Goal: Transaction & Acquisition: Purchase product/service

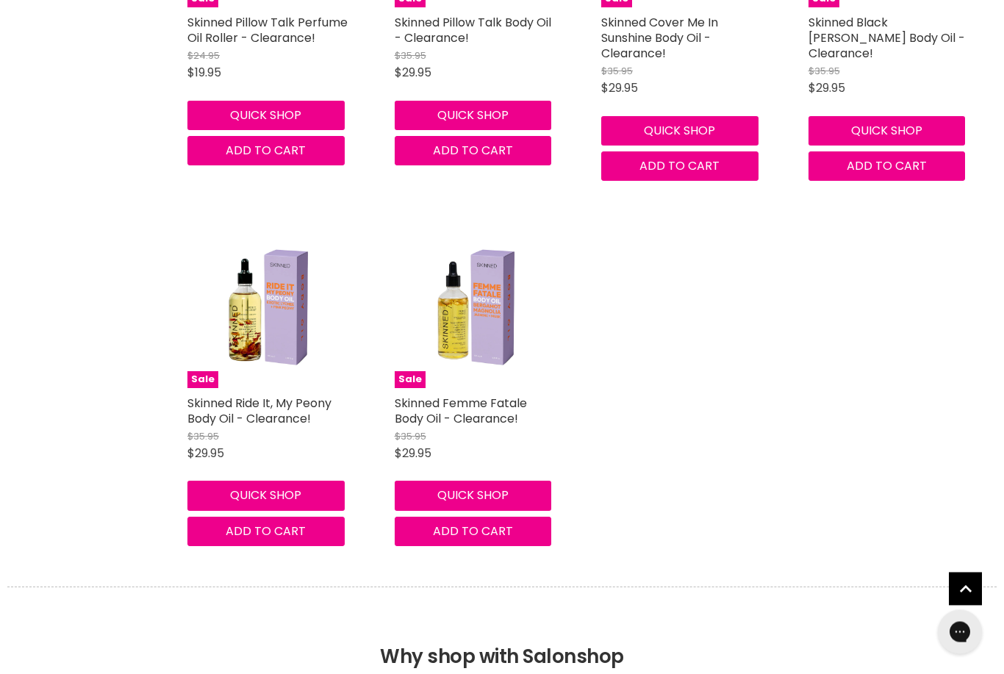
scroll to position [654, 0]
click at [490, 315] on img "Main content" at bounding box center [476, 306] width 122 height 163
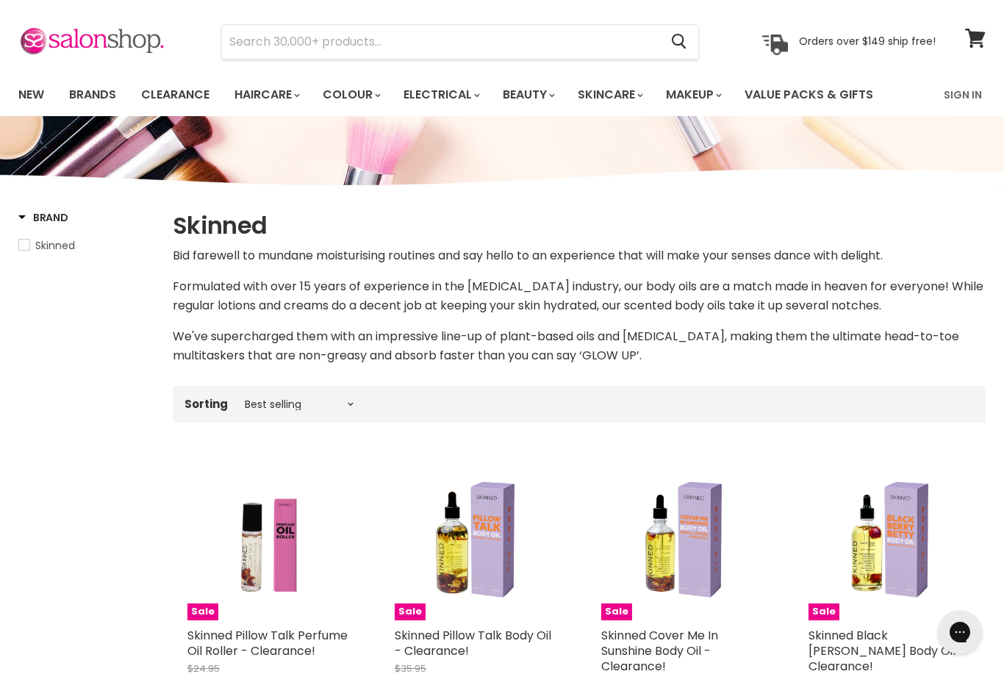
scroll to position [0, 0]
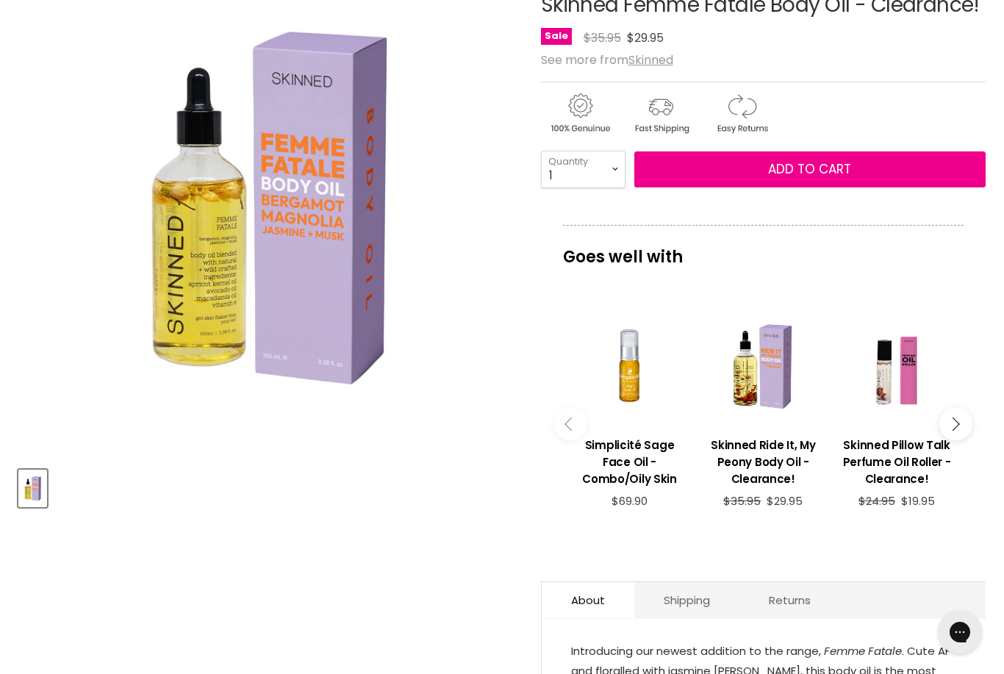
scroll to position [221, 0]
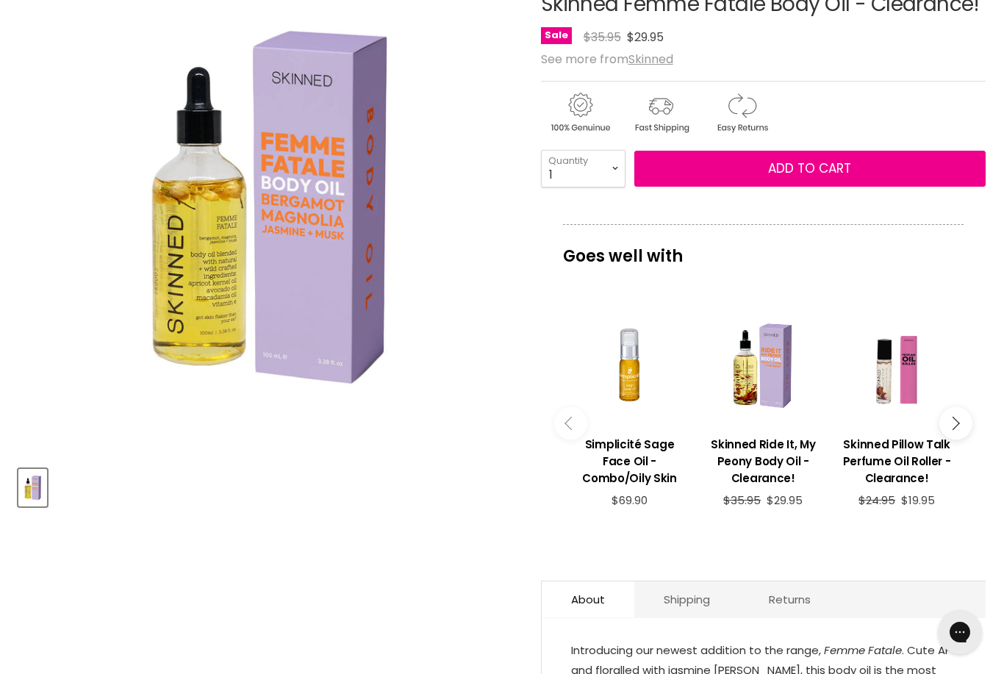
click at [962, 425] on button "Main content" at bounding box center [956, 423] width 33 height 33
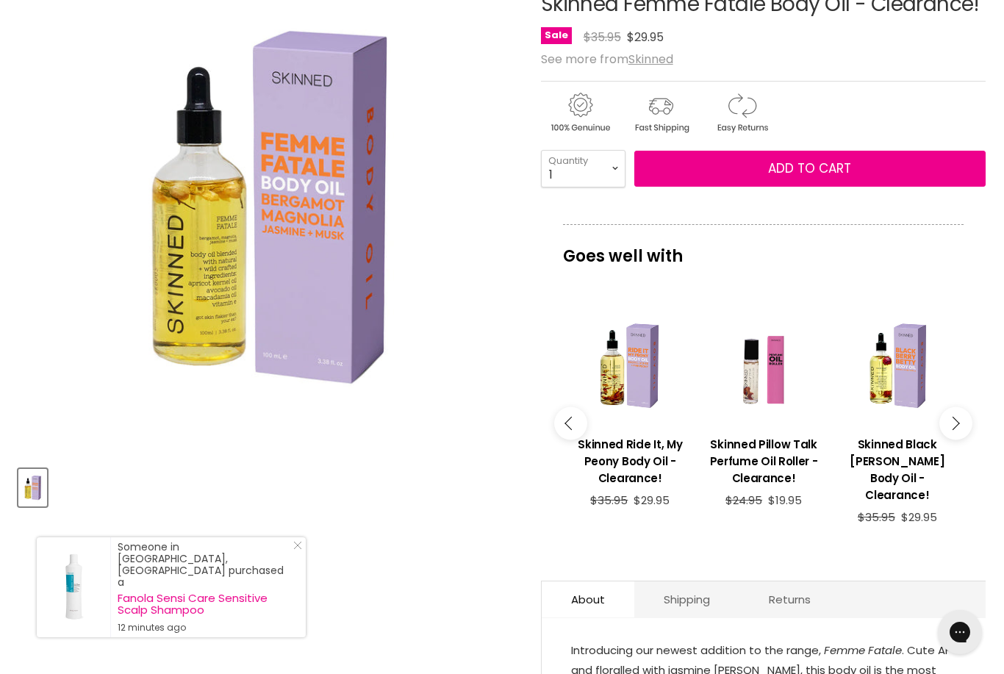
click at [964, 427] on button "Main content" at bounding box center [956, 423] width 33 height 33
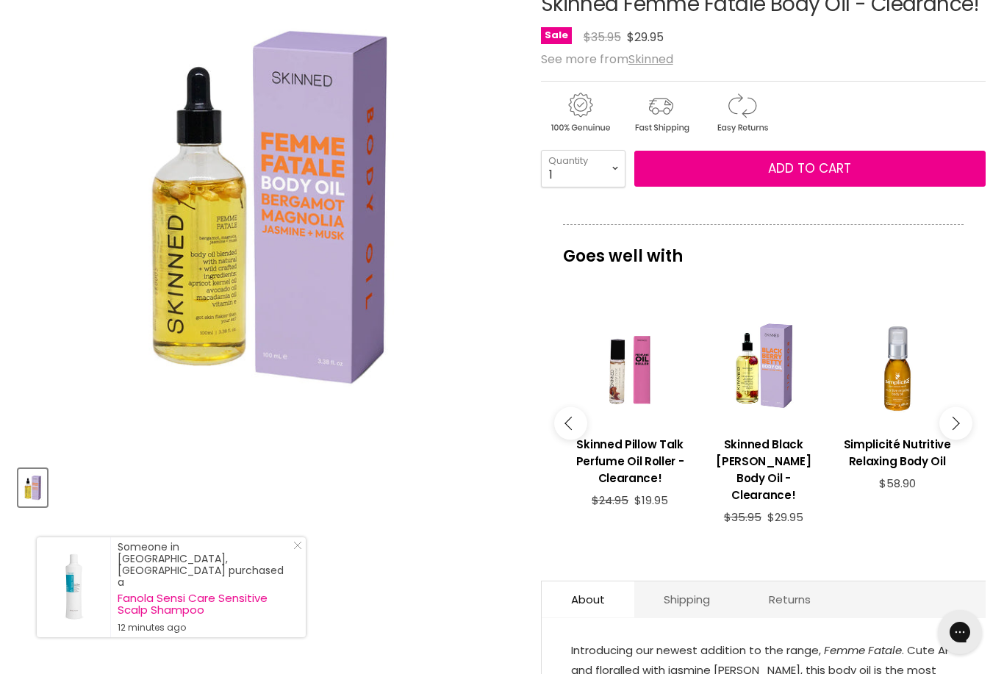
click at [965, 426] on button "Main content" at bounding box center [956, 423] width 33 height 33
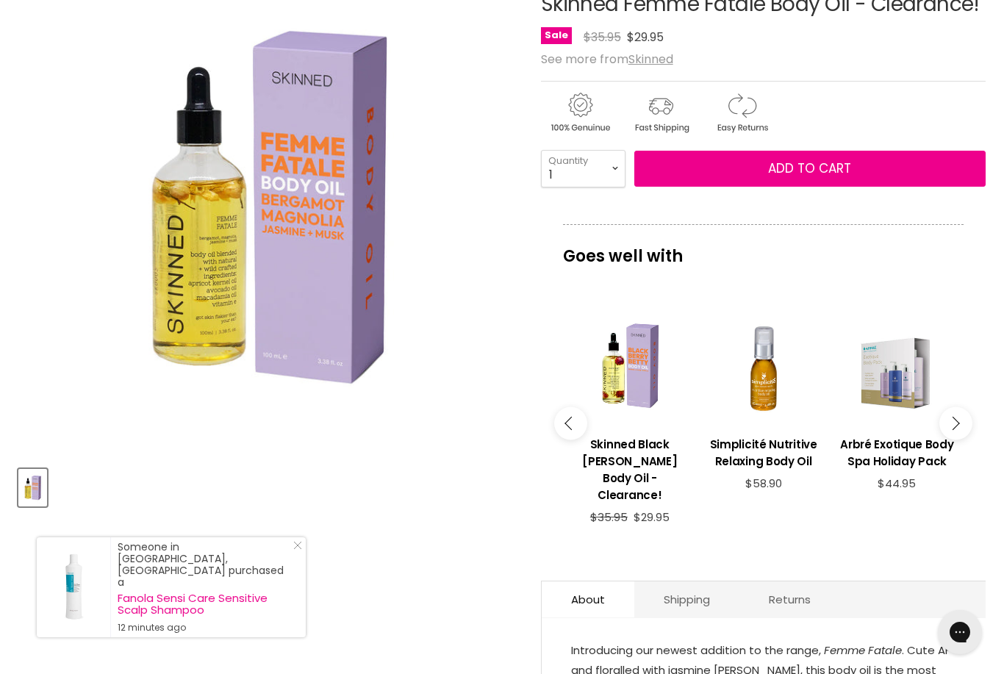
click at [963, 427] on button "Main content" at bounding box center [956, 423] width 33 height 33
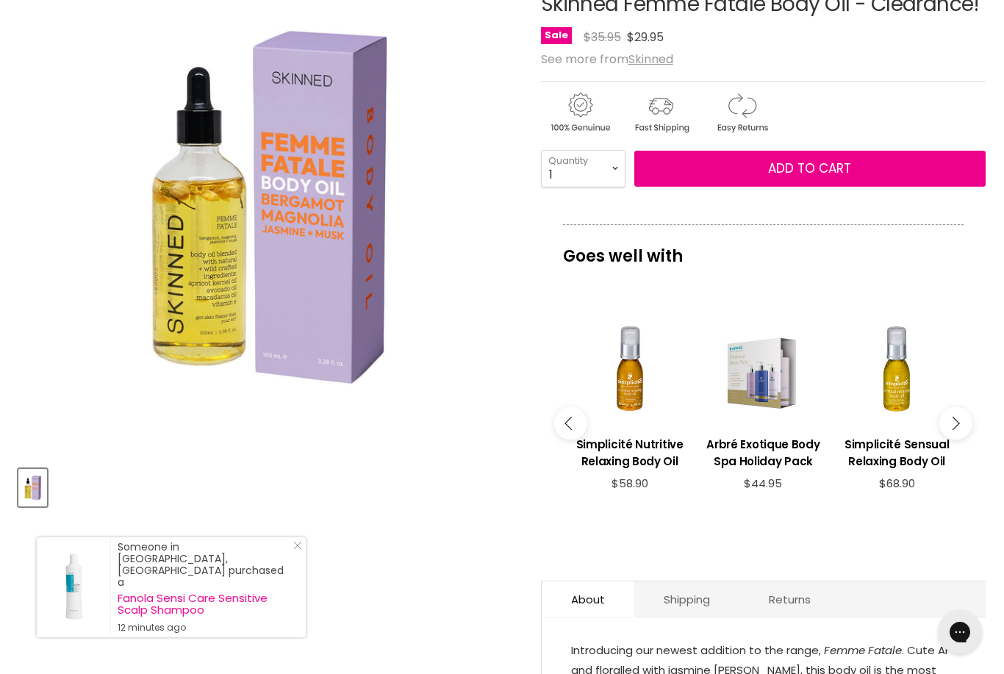
click at [966, 428] on button "Main content" at bounding box center [956, 423] width 33 height 33
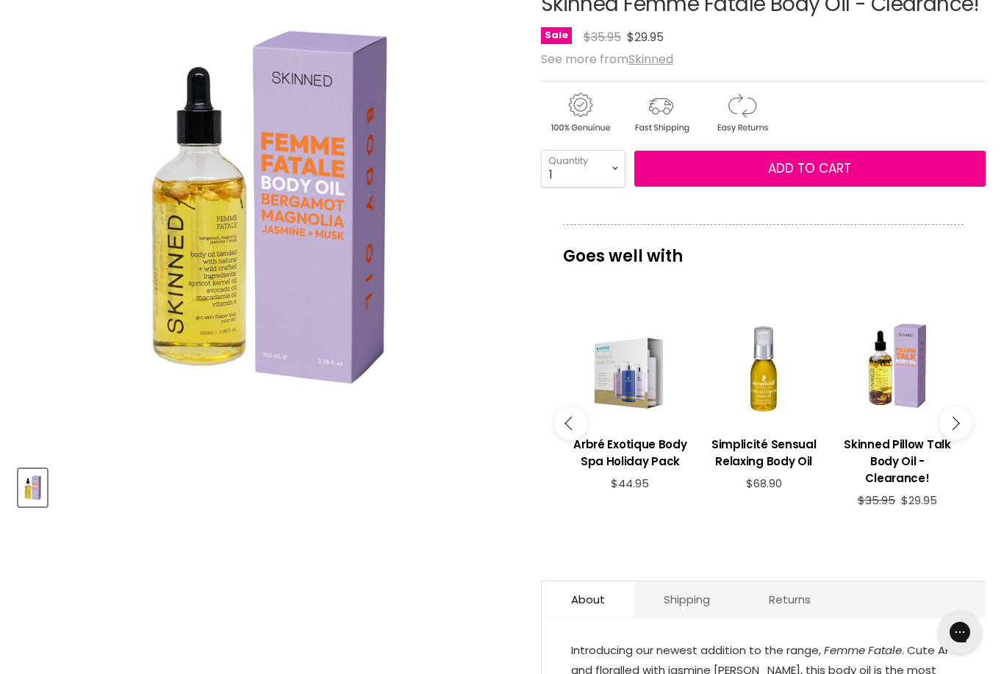
click at [963, 426] on button "Main content" at bounding box center [956, 423] width 33 height 33
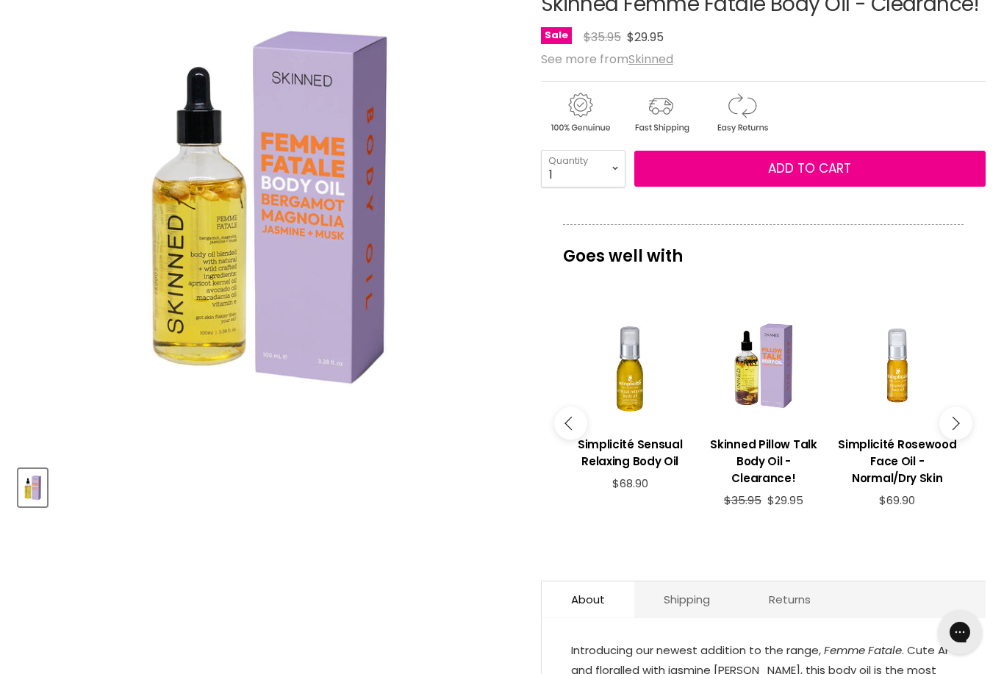
click at [957, 429] on button "Main content" at bounding box center [956, 423] width 33 height 33
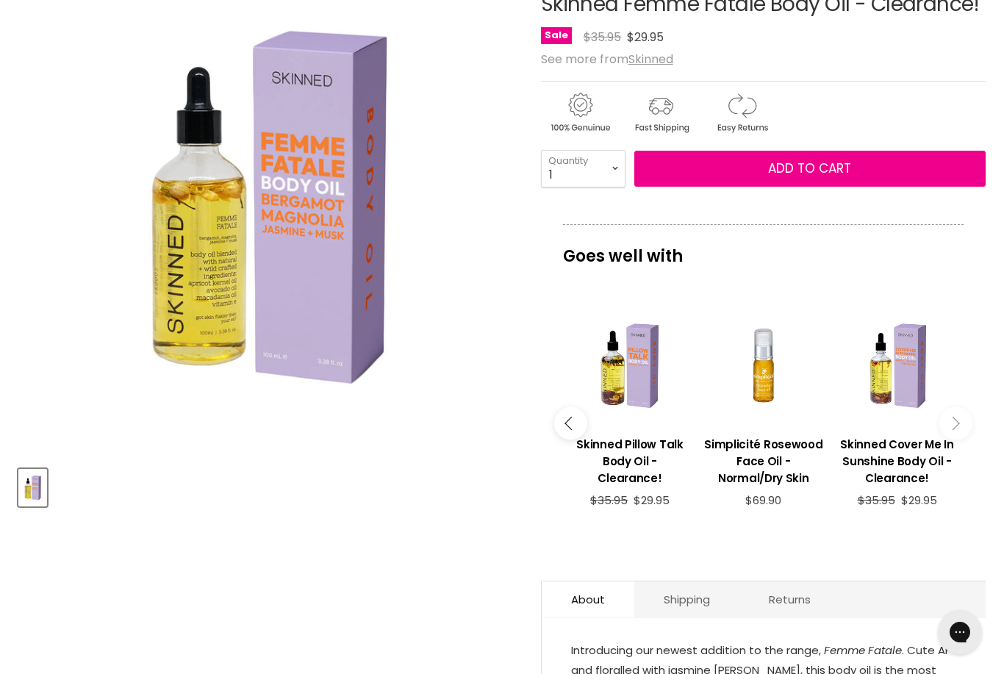
click at [961, 424] on button "Main content" at bounding box center [956, 423] width 33 height 33
click at [956, 425] on button "Main content" at bounding box center [956, 423] width 33 height 33
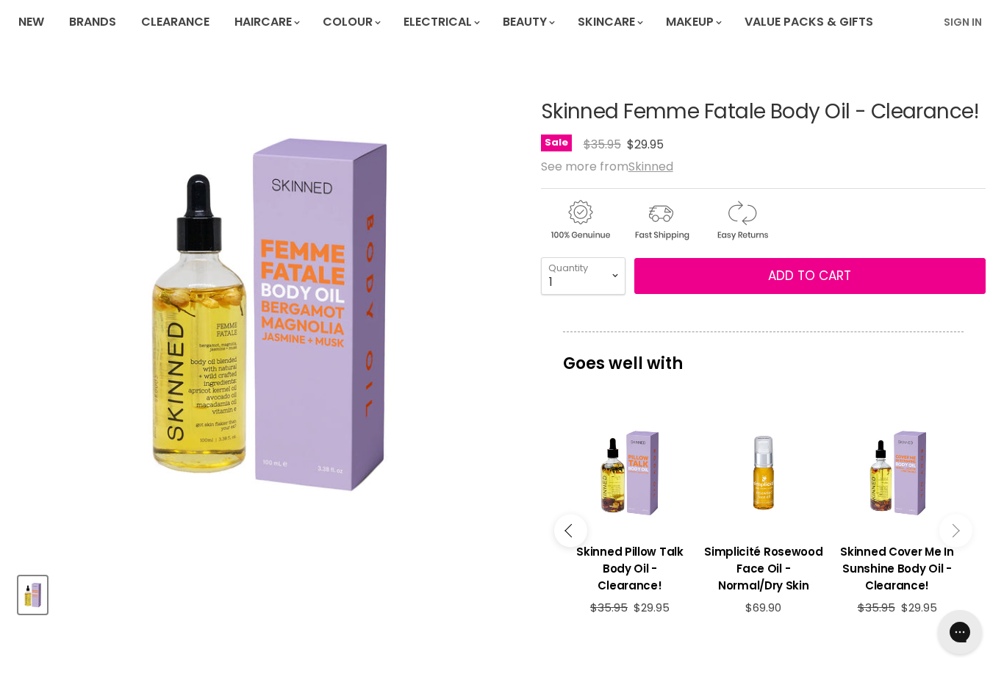
scroll to position [0, 0]
